Goal: Task Accomplishment & Management: Use online tool/utility

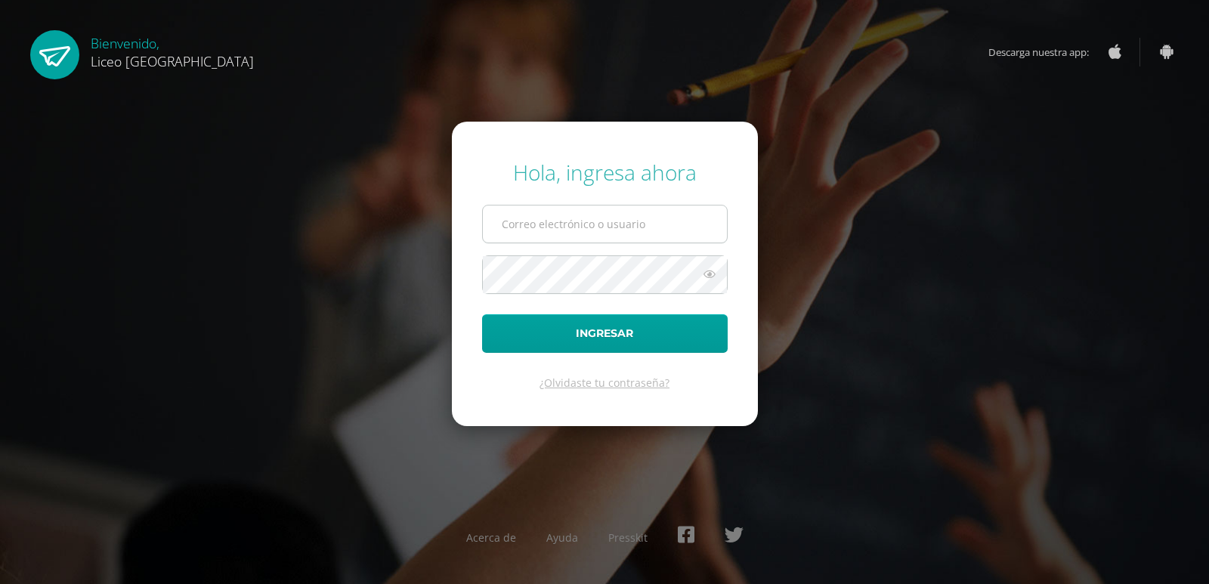
click at [592, 218] on input "text" at bounding box center [605, 224] width 244 height 37
type input "diana.saenz@liceoguatemala.edu.gt"
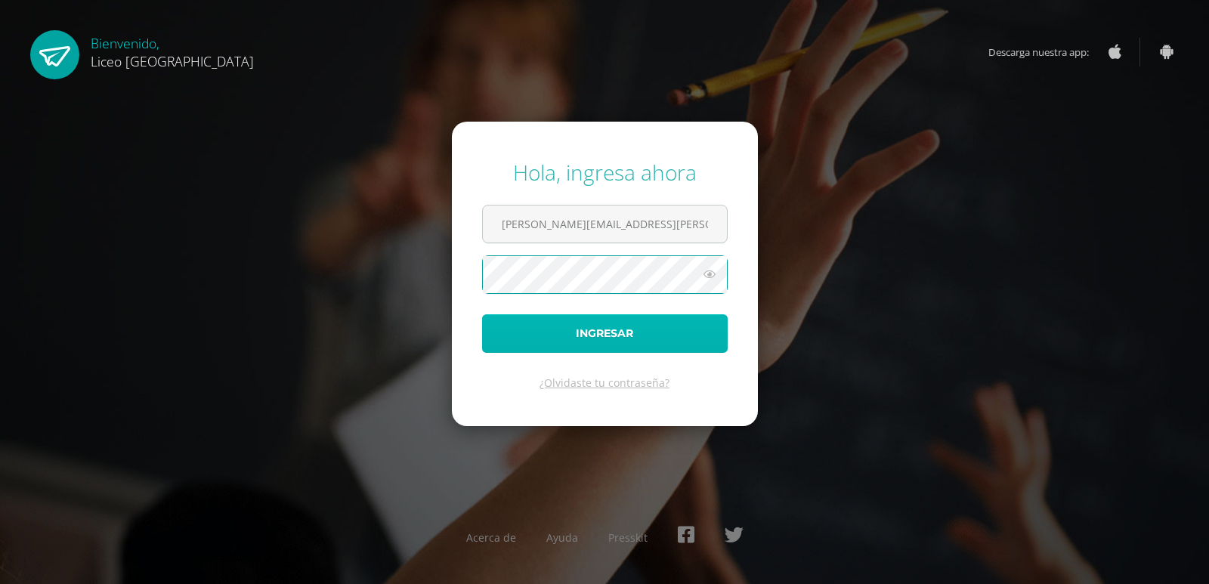
click at [525, 337] on button "Ingresar" at bounding box center [605, 333] width 246 height 39
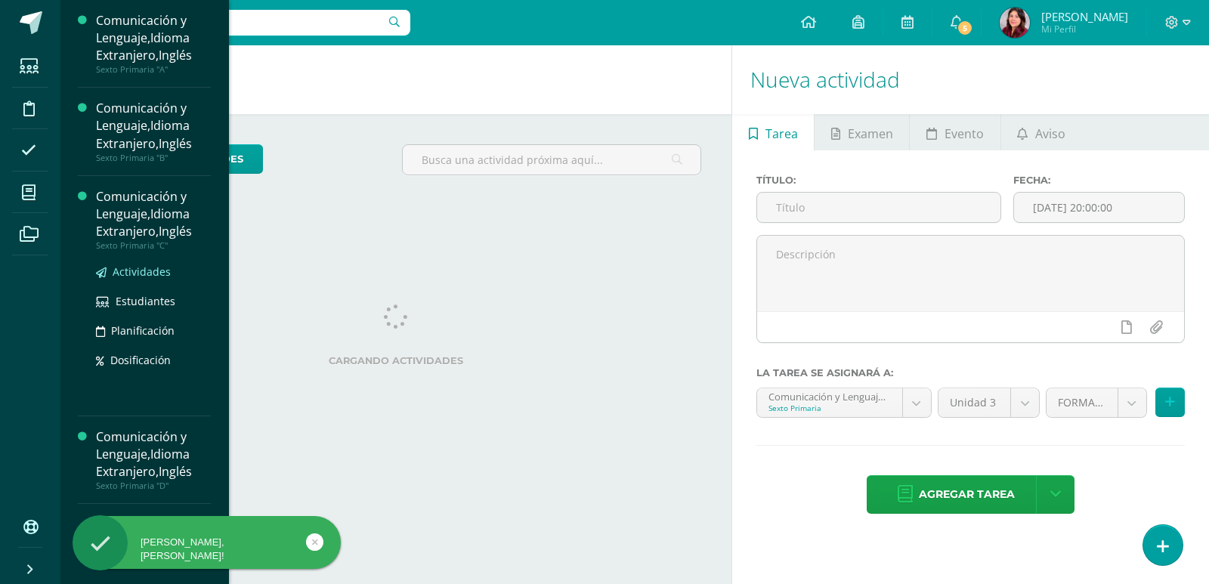
click at [146, 264] on span "Actividades" at bounding box center [142, 271] width 58 height 14
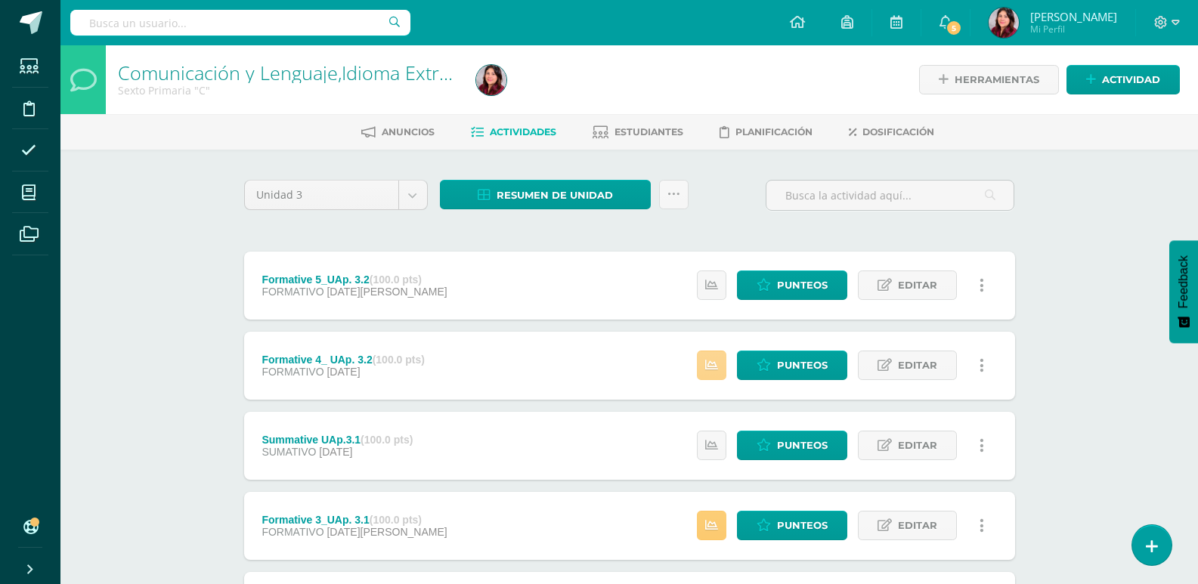
click at [708, 378] on link at bounding box center [711, 365] width 29 height 29
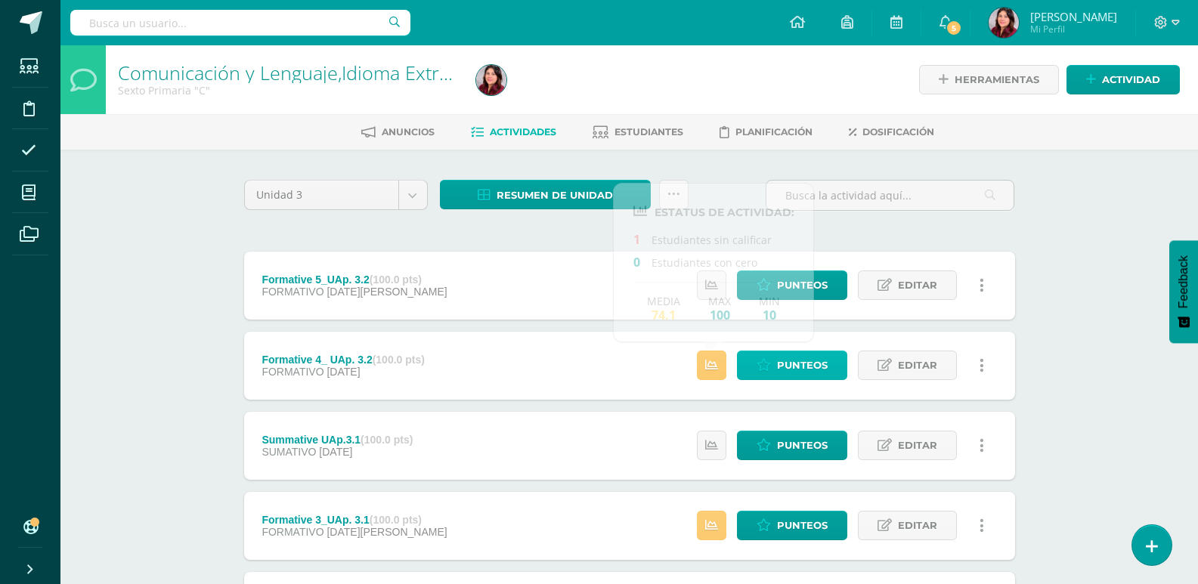
click at [769, 369] on icon at bounding box center [763, 365] width 14 height 13
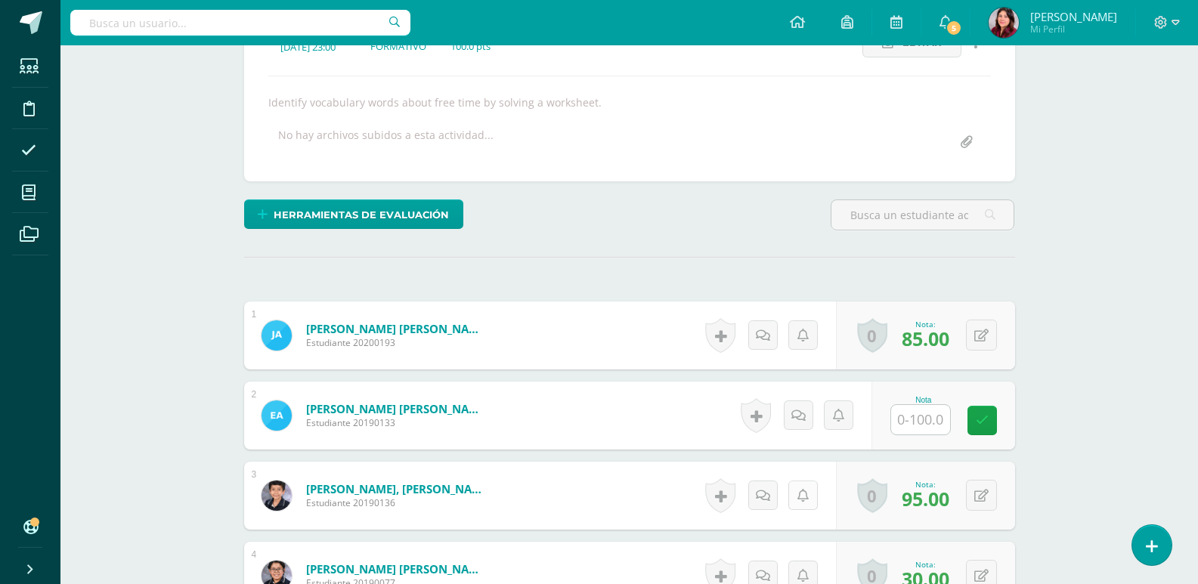
scroll to position [306, 0]
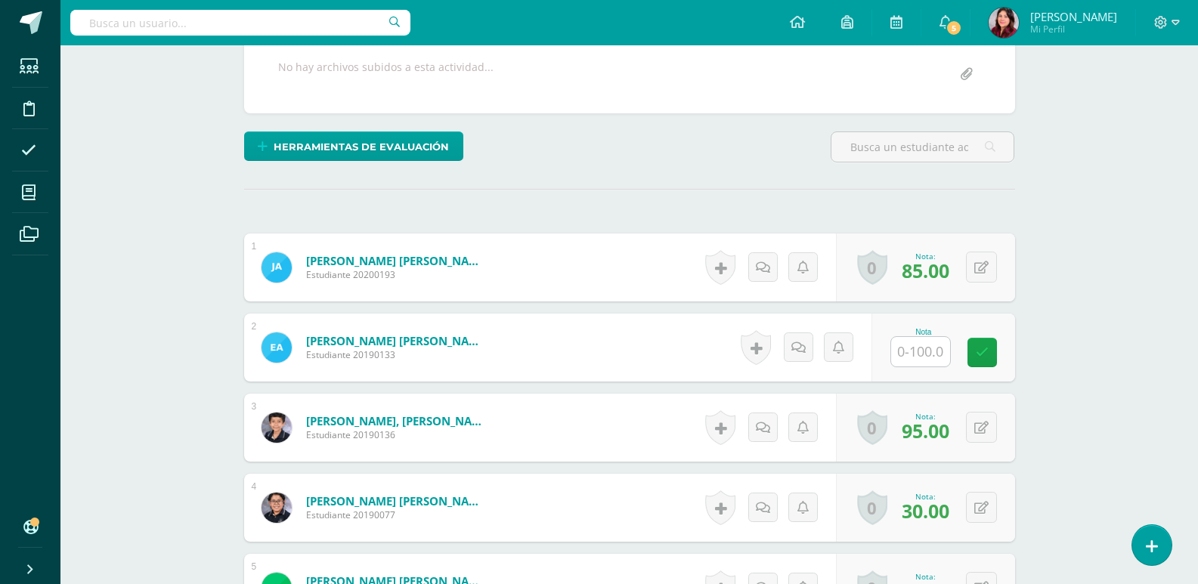
click at [916, 361] on input "text" at bounding box center [920, 351] width 59 height 29
type input "65"
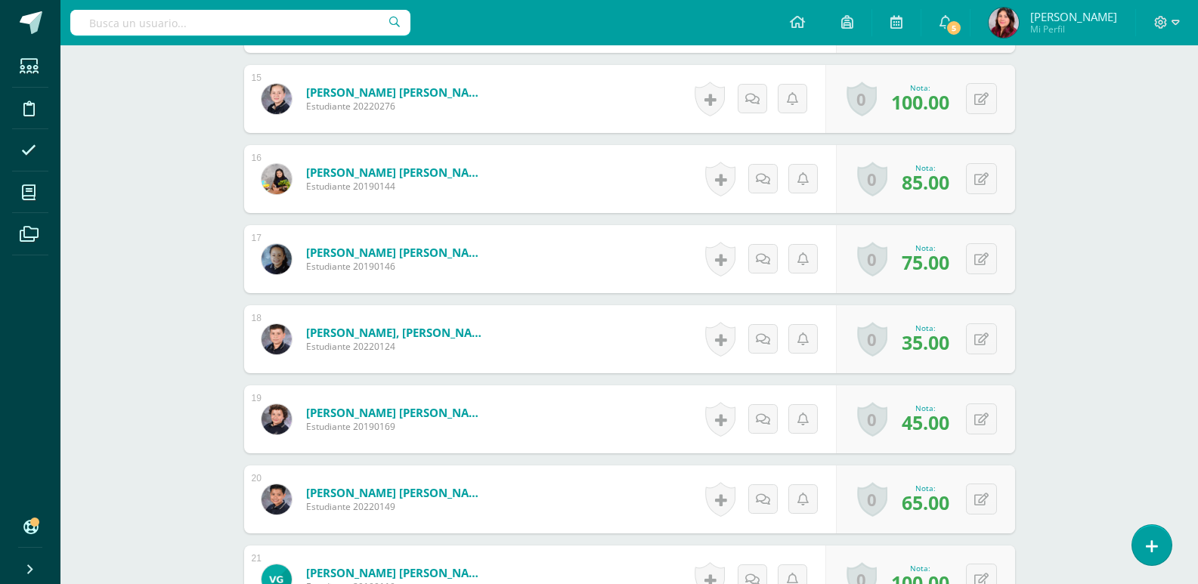
scroll to position [1666, 0]
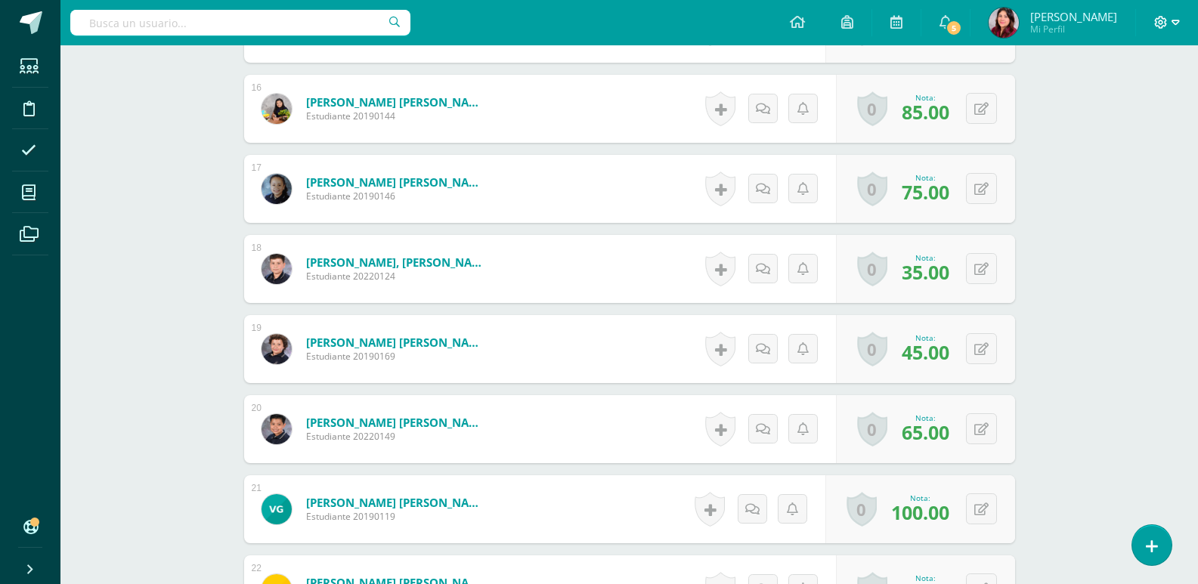
click at [1156, 27] on icon at bounding box center [1161, 23] width 14 height 14
click at [1128, 102] on span "Cerrar sesión" at bounding box center [1128, 103] width 68 height 14
